Goal: Task Accomplishment & Management: Manage account settings

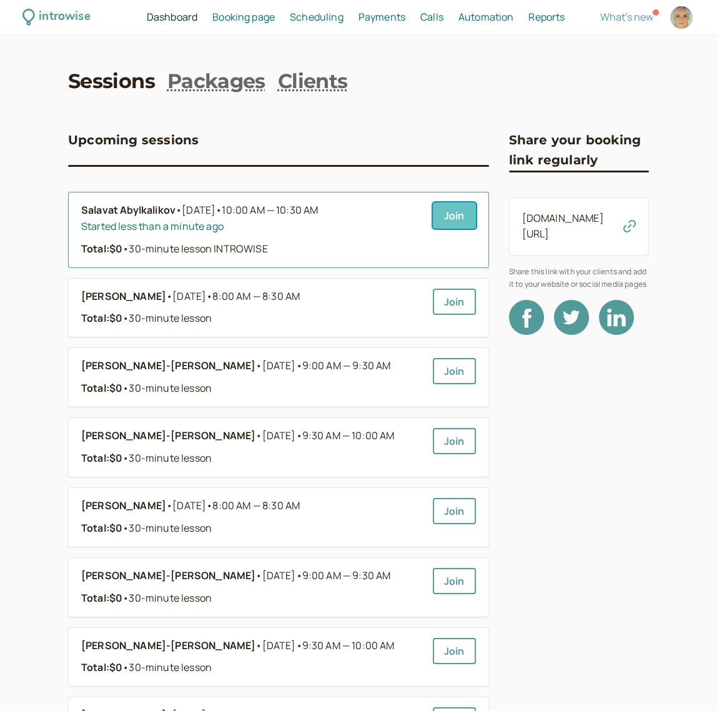
click at [453, 219] on link "Join" at bounding box center [454, 215] width 43 height 26
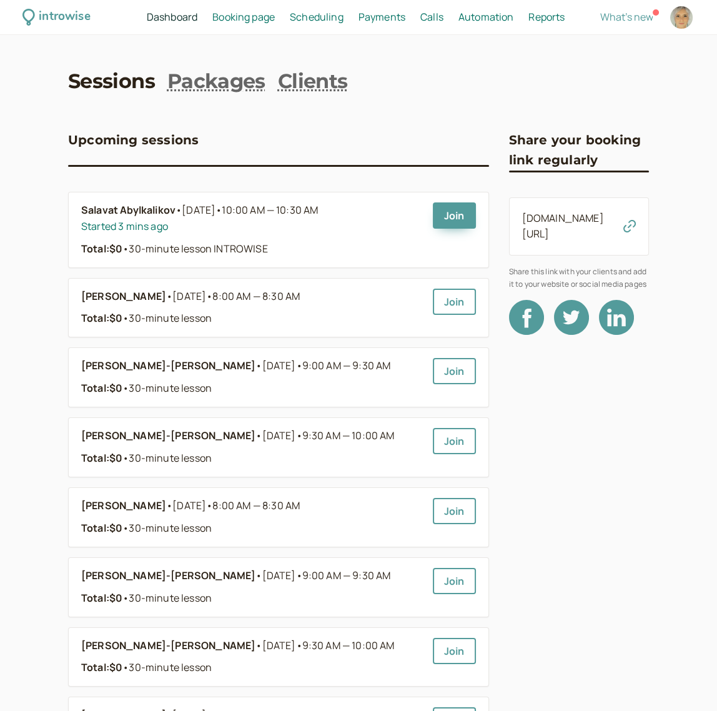
click at [230, 21] on span "Booking page" at bounding box center [243, 17] width 62 height 14
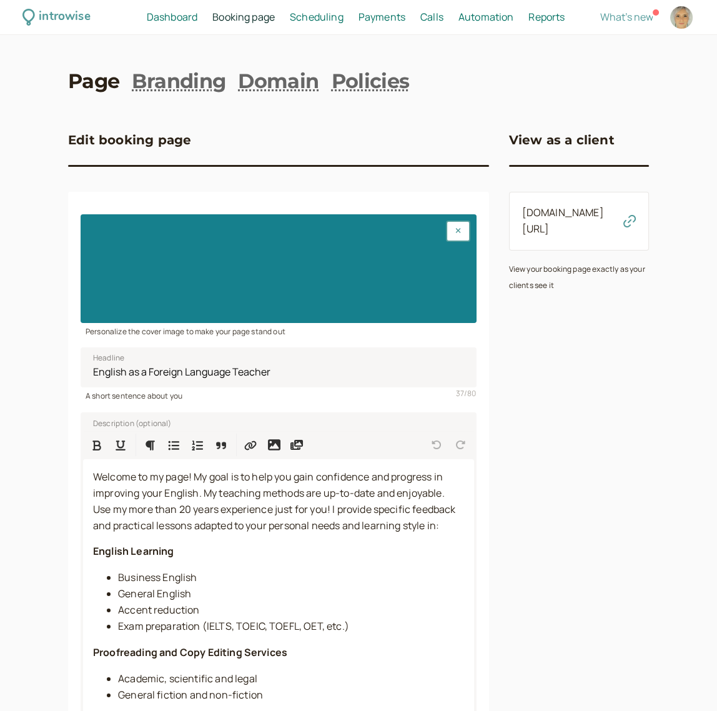
click at [172, 21] on span "Dashboard" at bounding box center [172, 17] width 51 height 14
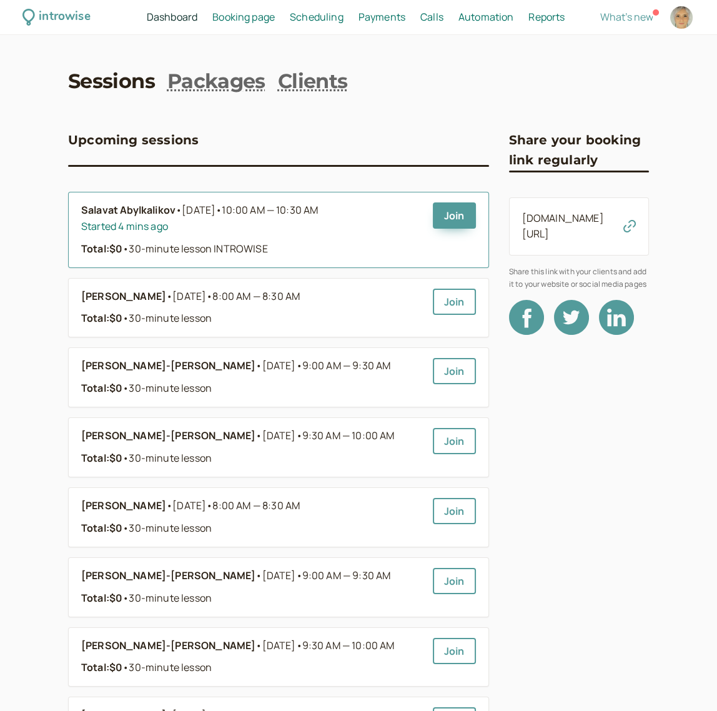
click at [220, 208] on span "•" at bounding box center [218, 210] width 6 height 14
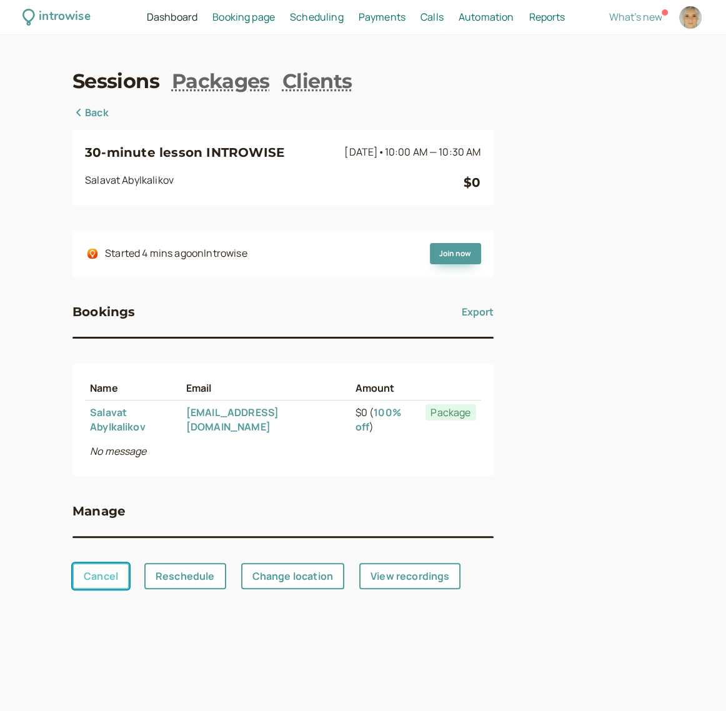
click at [97, 563] on link "Cancel" at bounding box center [100, 576] width 57 height 26
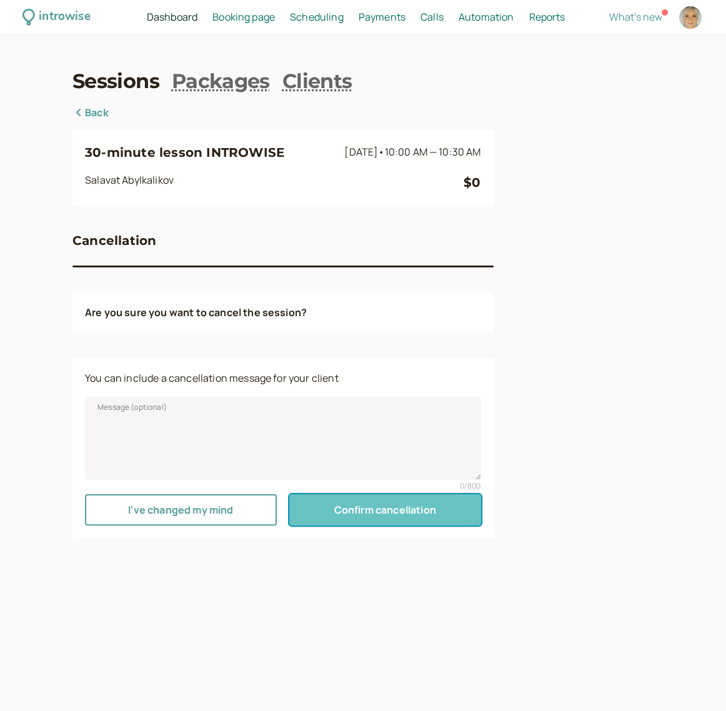
click at [377, 522] on button "Confirm cancellation" at bounding box center [385, 509] width 192 height 31
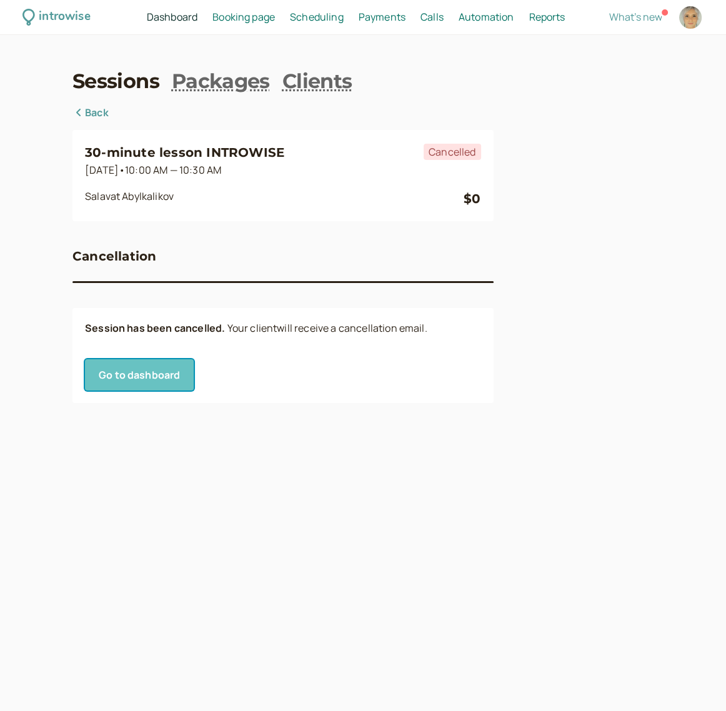
click at [131, 375] on link "Go to dashboard" at bounding box center [139, 374] width 109 height 31
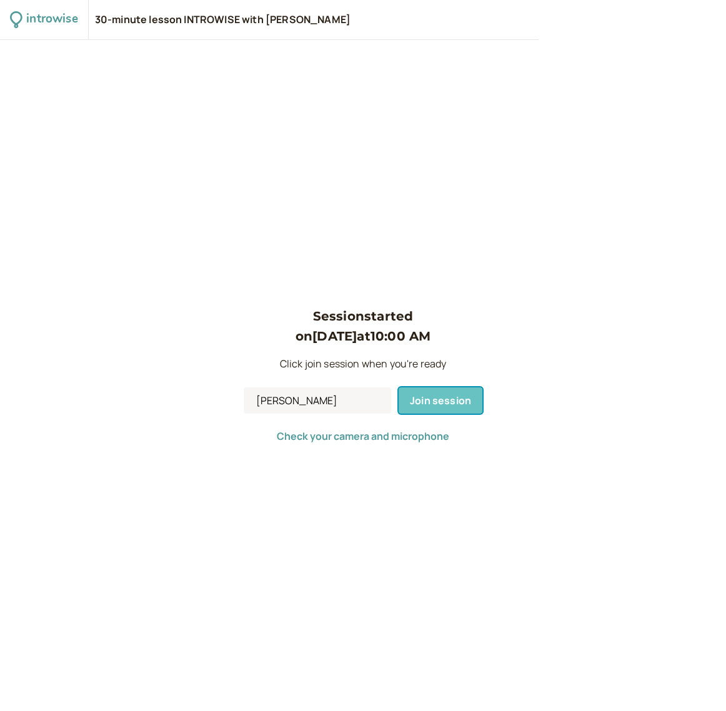
click at [437, 396] on span "Join session" at bounding box center [440, 400] width 61 height 14
